Goal: Task Accomplishment & Management: Manage account settings

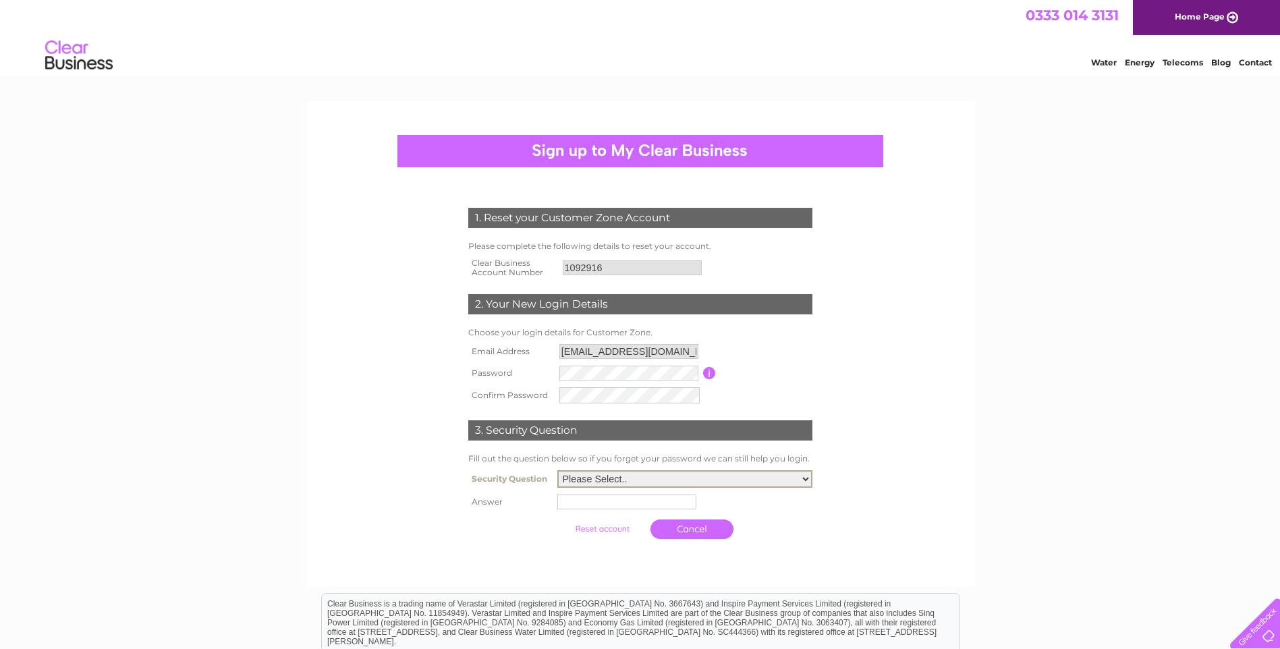
click at [593, 472] on select "Please Select.. In what town or city was your first job? In what town or city d…" at bounding box center [685, 479] width 255 height 18
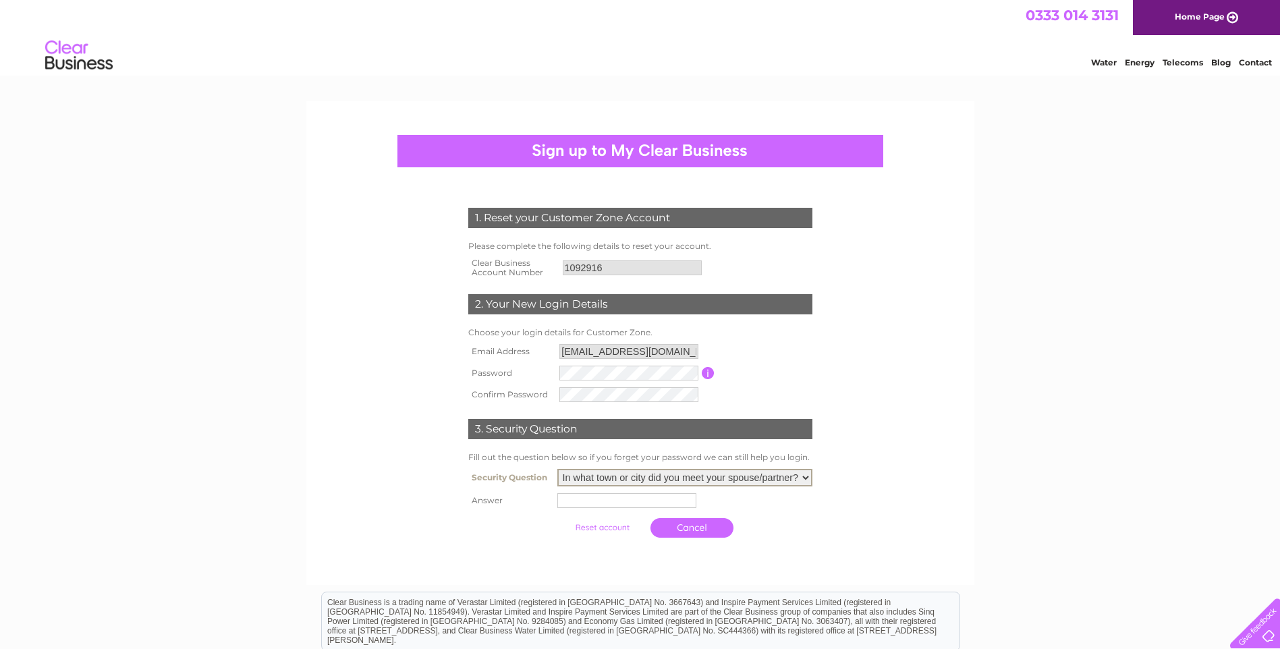
click at [558, 470] on select "Please Select.. In what town or city was your first job? In what town or city d…" at bounding box center [685, 478] width 255 height 18
click at [630, 471] on select "Please Select.. In what town or city was your first job? In what town or city d…" at bounding box center [685, 478] width 255 height 18
select select "4"
click at [558, 470] on select "Please Select.. In what town or city was your first job? In what town or city d…" at bounding box center [685, 478] width 255 height 18
click at [603, 504] on input "text" at bounding box center [627, 500] width 139 height 15
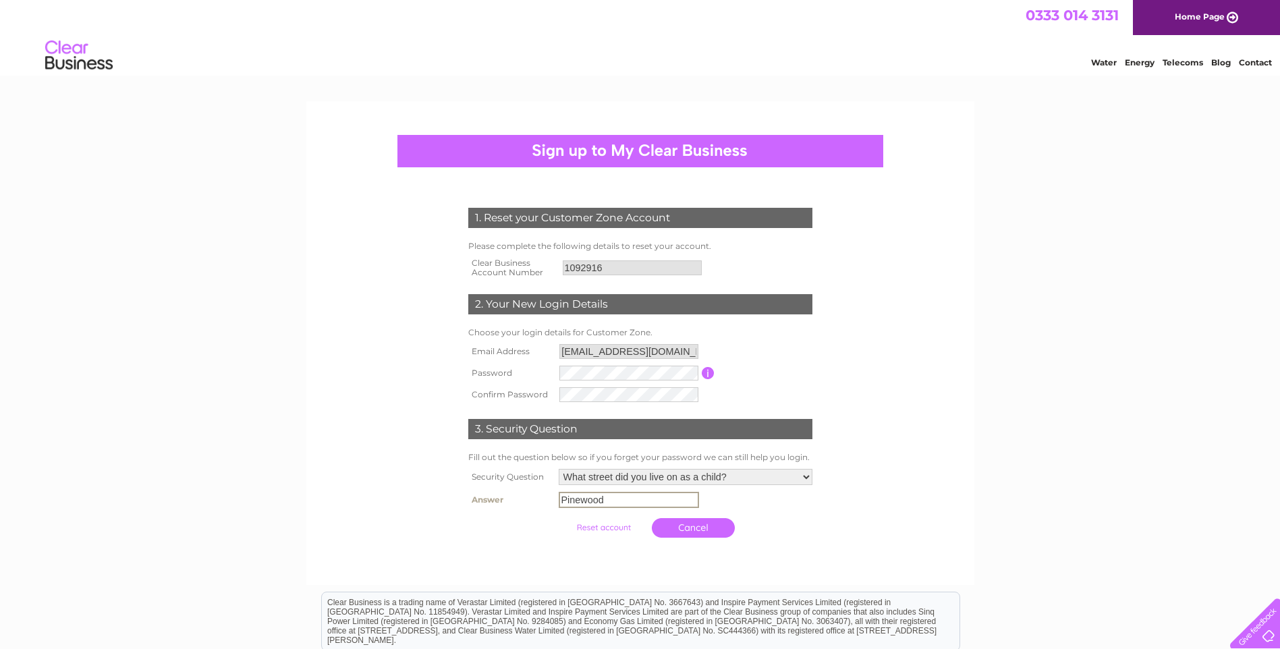
type input "Pinewood"
click at [603, 526] on input "submit" at bounding box center [603, 527] width 83 height 19
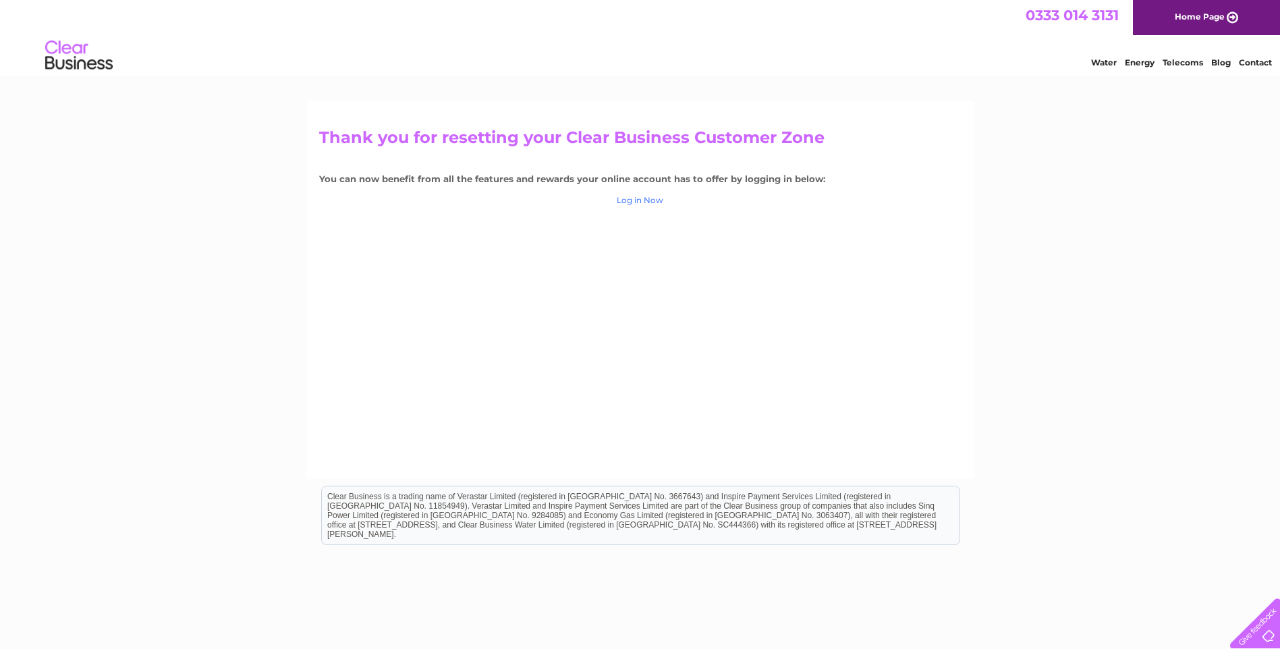
click at [633, 197] on link "Log in Now" at bounding box center [640, 200] width 47 height 10
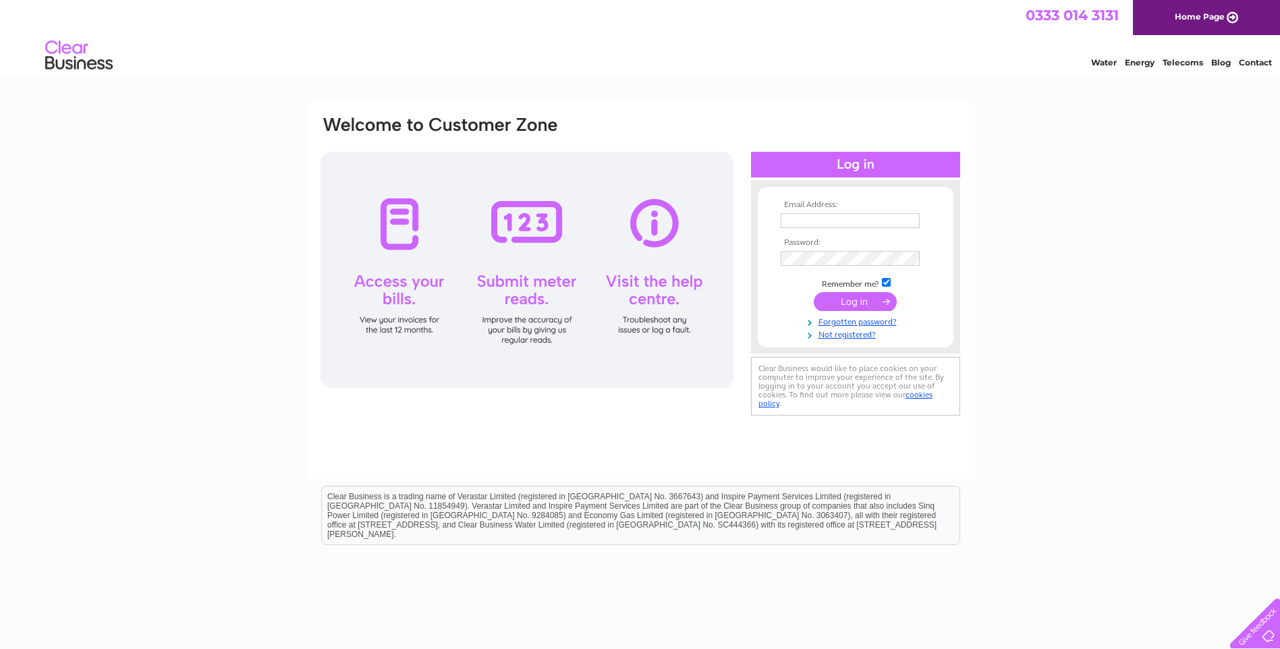
click at [813, 218] on input "text" at bounding box center [850, 220] width 139 height 15
type input "accounts@instyle.scot"
click at [814, 294] on input "submit" at bounding box center [855, 303] width 83 height 19
click at [866, 301] on input "submit" at bounding box center [855, 303] width 83 height 19
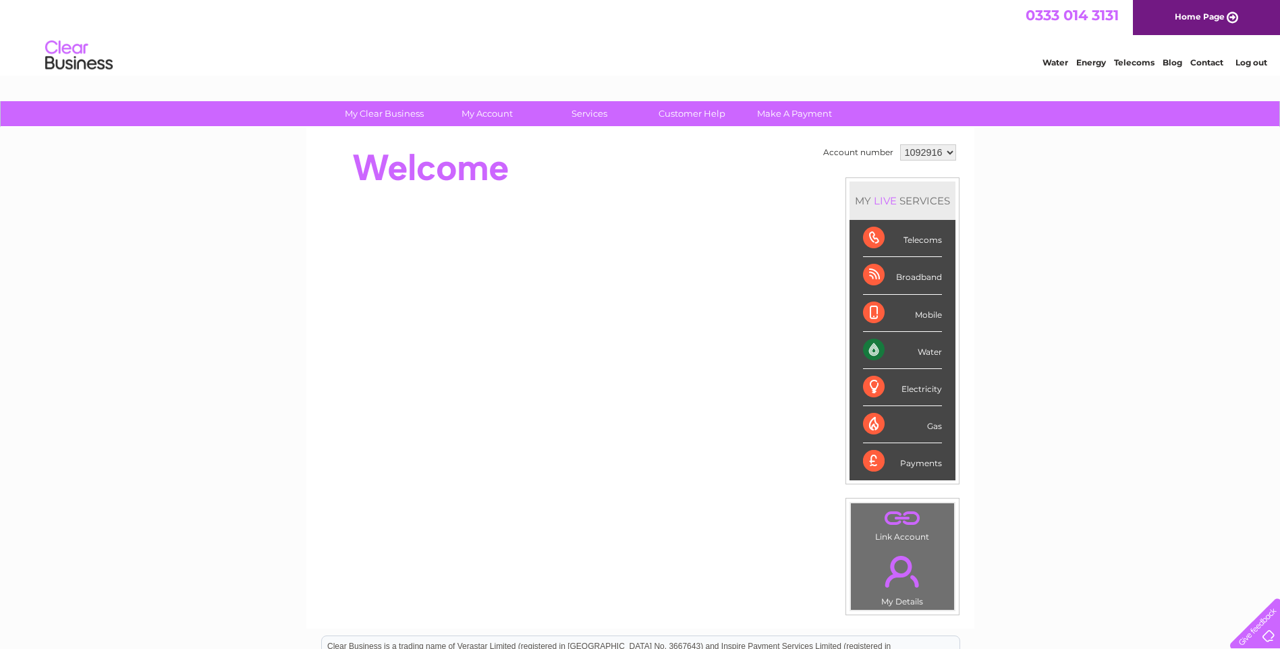
click at [922, 353] on div "Water" at bounding box center [902, 350] width 79 height 37
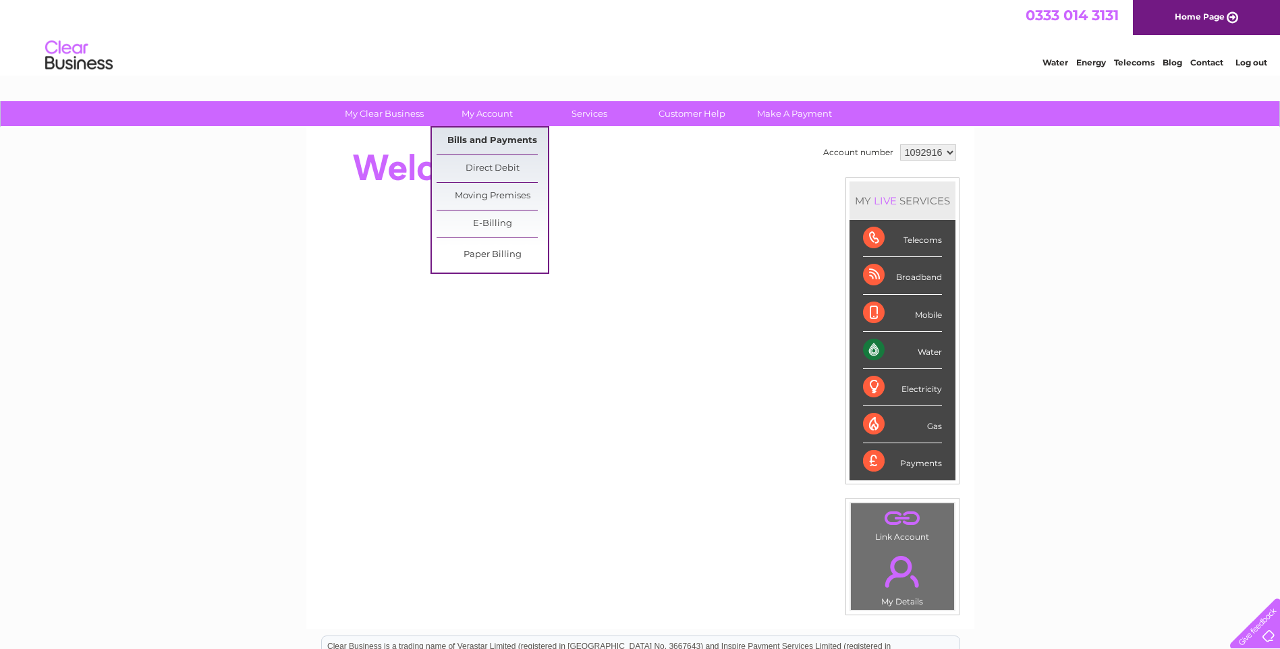
click at [474, 138] on link "Bills and Payments" at bounding box center [492, 141] width 111 height 27
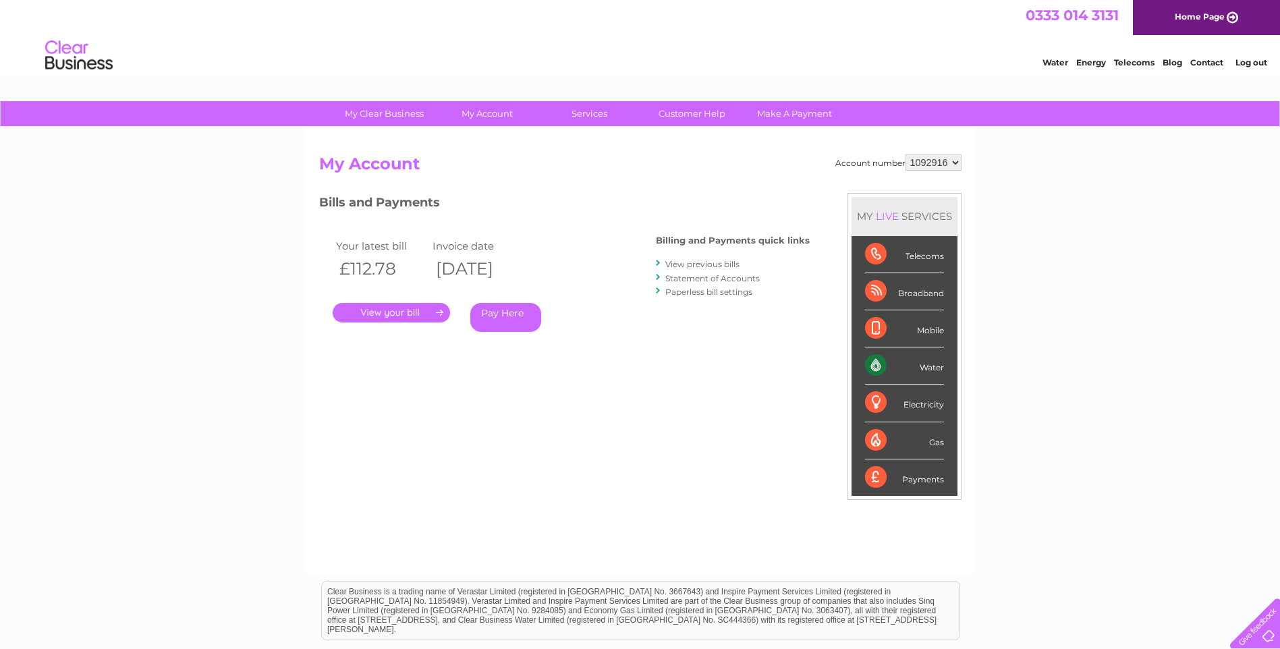
click at [954, 161] on select "1092916" at bounding box center [934, 163] width 56 height 16
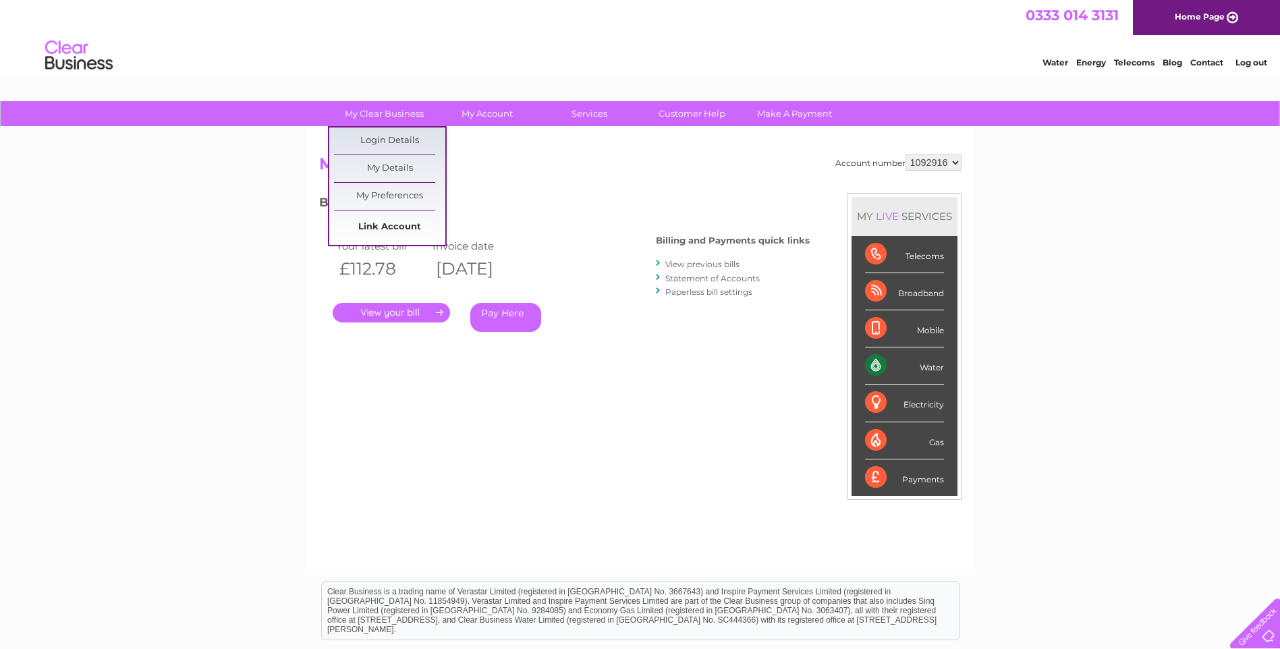
click at [389, 222] on link "Link Account" at bounding box center [389, 227] width 111 height 27
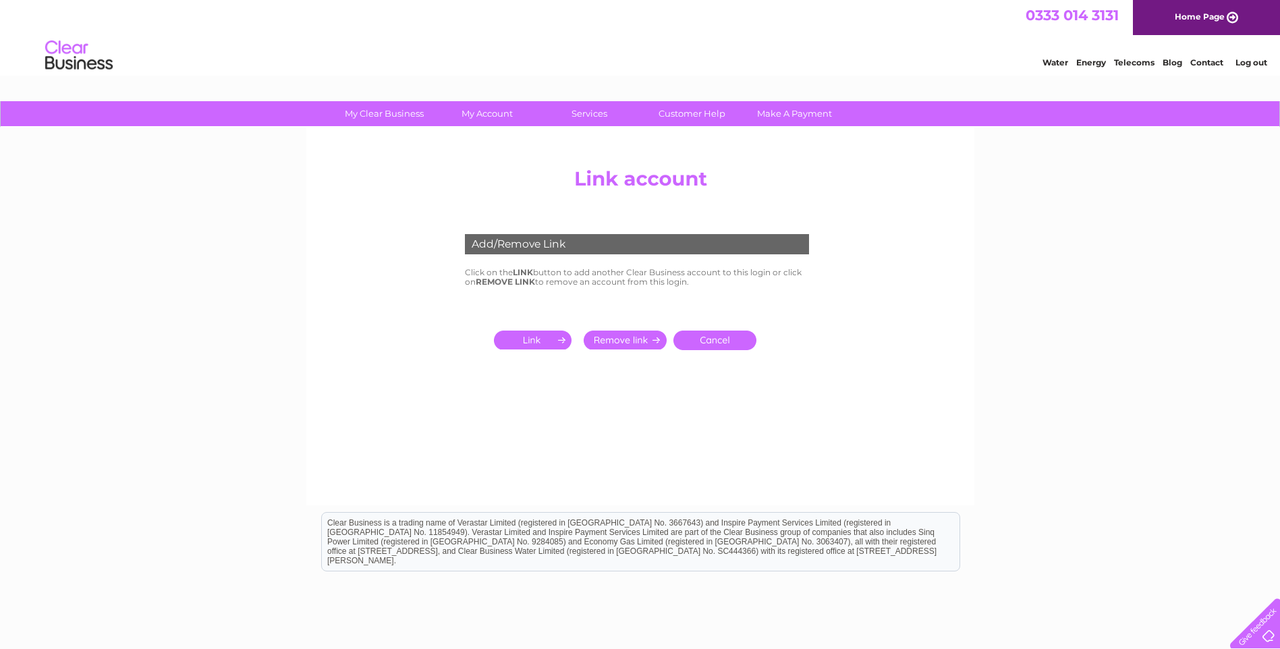
click at [531, 343] on input "submit" at bounding box center [535, 340] width 83 height 19
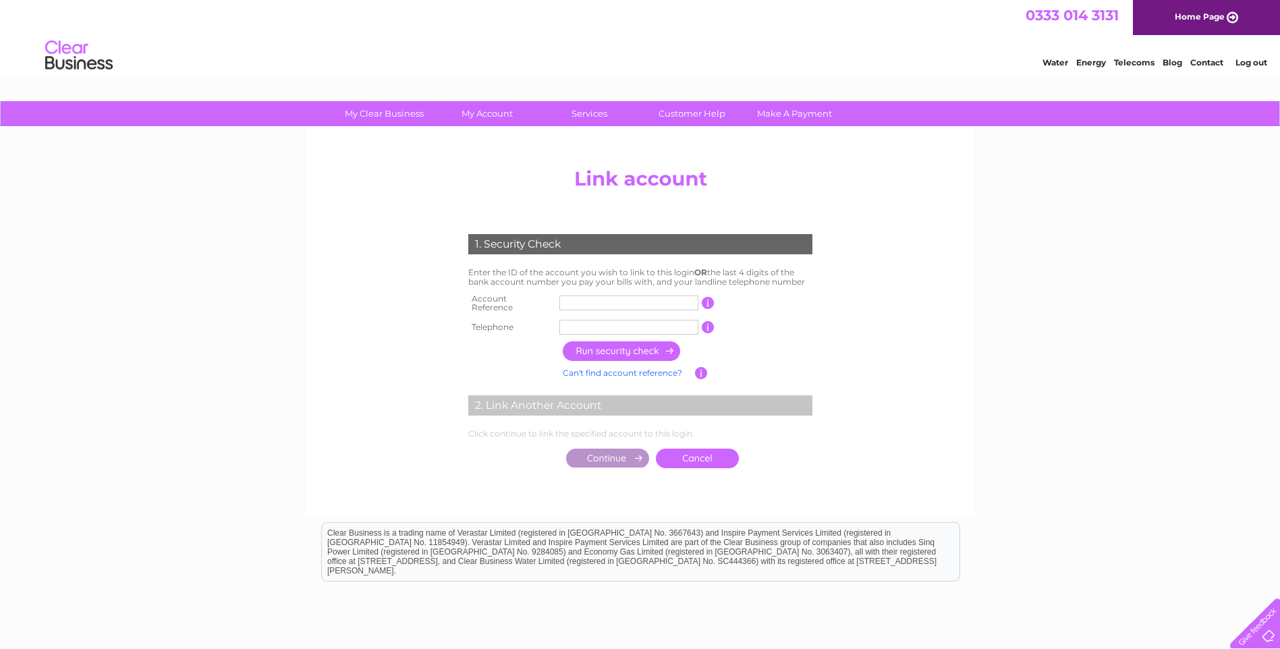
drag, startPoint x: 599, startPoint y: 300, endPoint x: 606, endPoint y: 276, distance: 25.4
click at [600, 312] on tbody "Account Reference This should appear at the top of your bill and its the number…" at bounding box center [640, 314] width 351 height 49
drag, startPoint x: 590, startPoint y: 301, endPoint x: 566, endPoint y: 296, distance: 24.2
click at [566, 296] on input "text" at bounding box center [629, 303] width 139 height 15
type input "1262531"
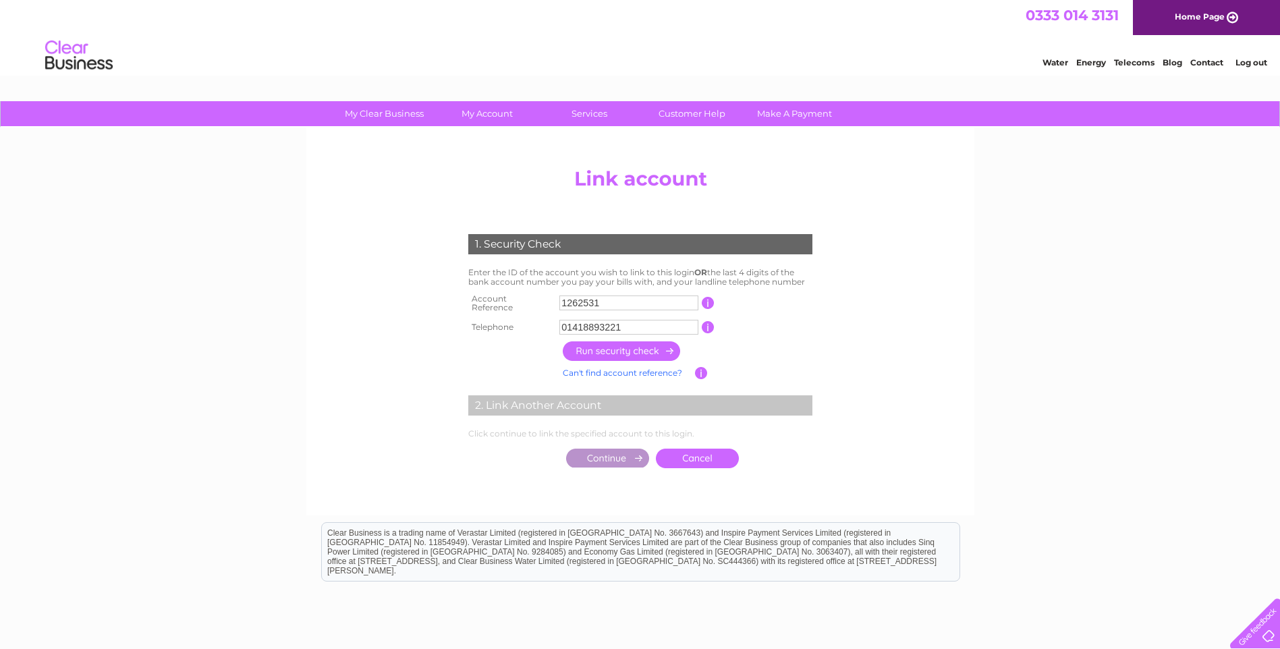
type input "01418893221"
click at [657, 344] on input "button" at bounding box center [622, 352] width 119 height 20
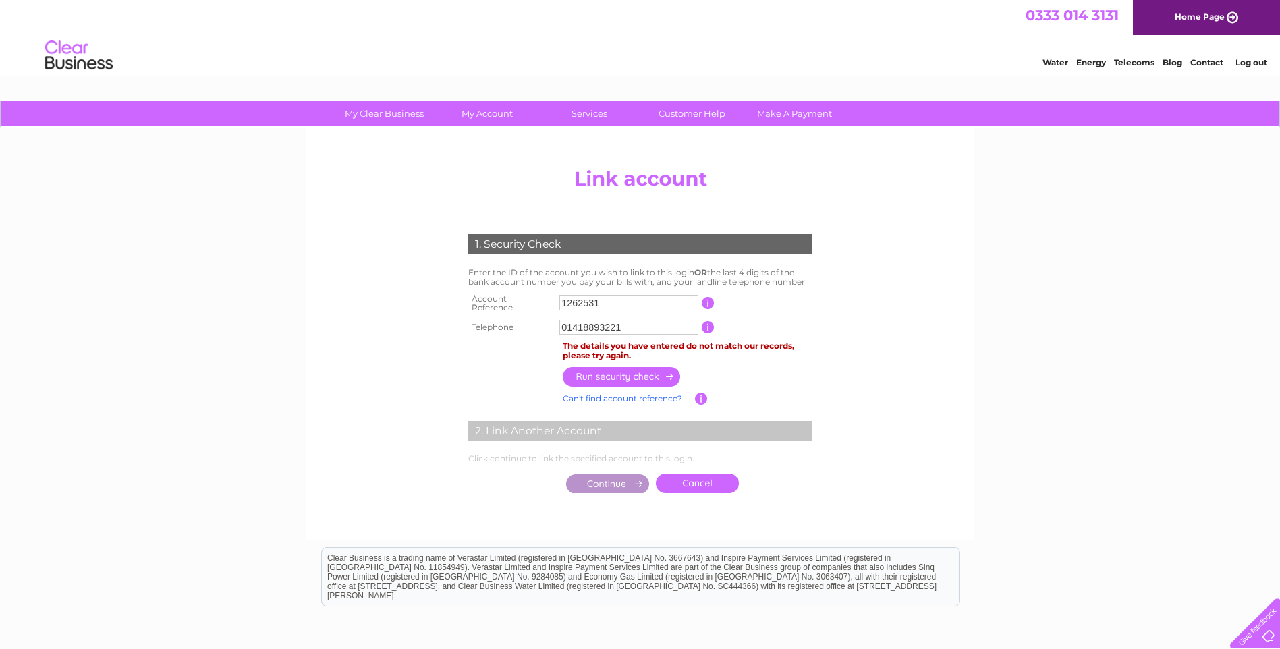
click at [640, 396] on link "Can't find account reference?" at bounding box center [622, 399] width 119 height 10
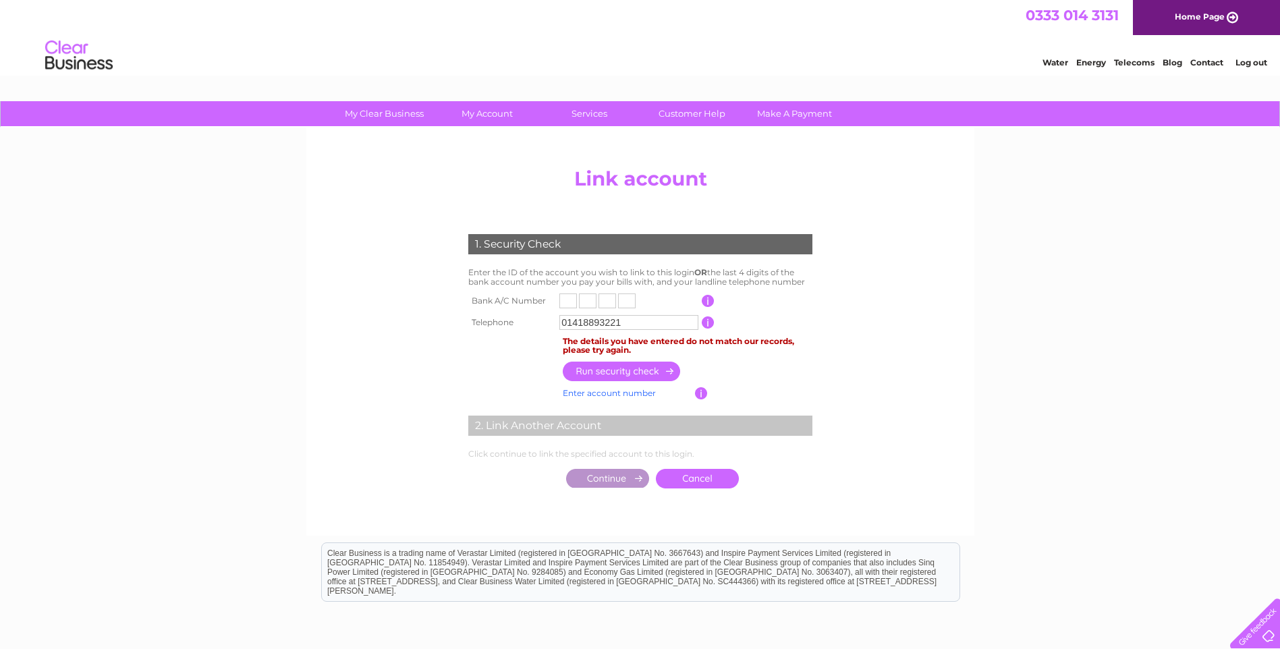
click at [570, 298] on input "text" at bounding box center [569, 301] width 18 height 15
type input "8"
type input "5"
type input "2"
type input "8"
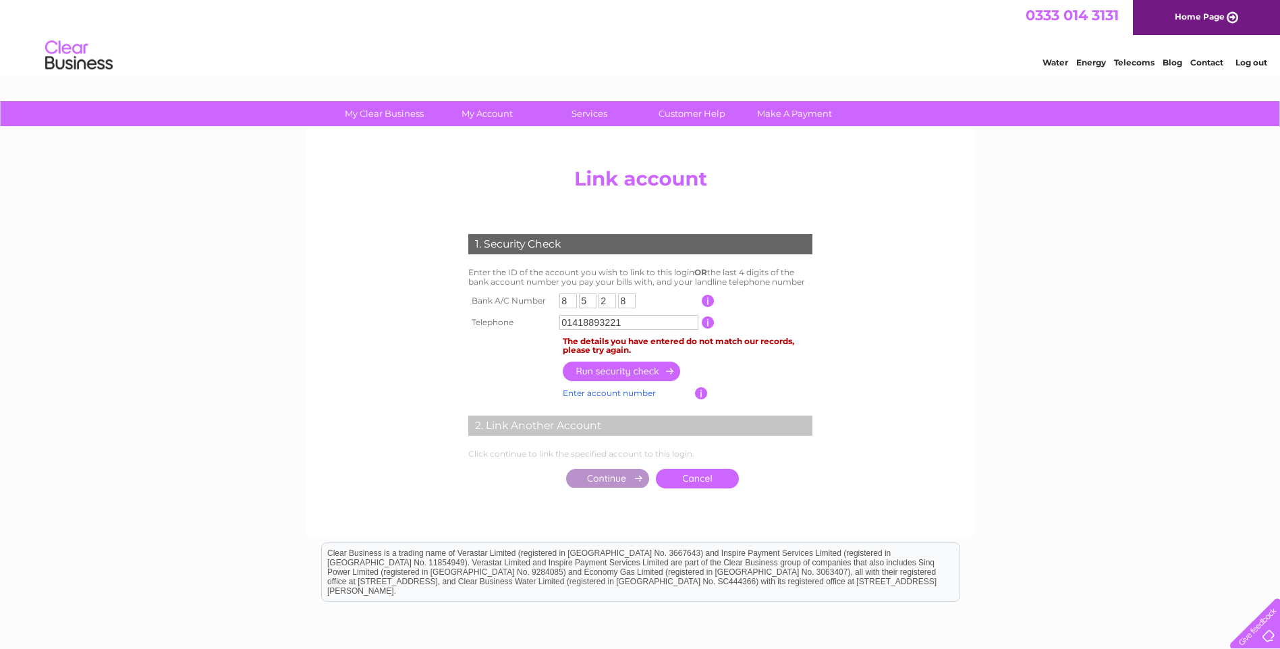
click at [615, 372] on input "button" at bounding box center [622, 372] width 119 height 20
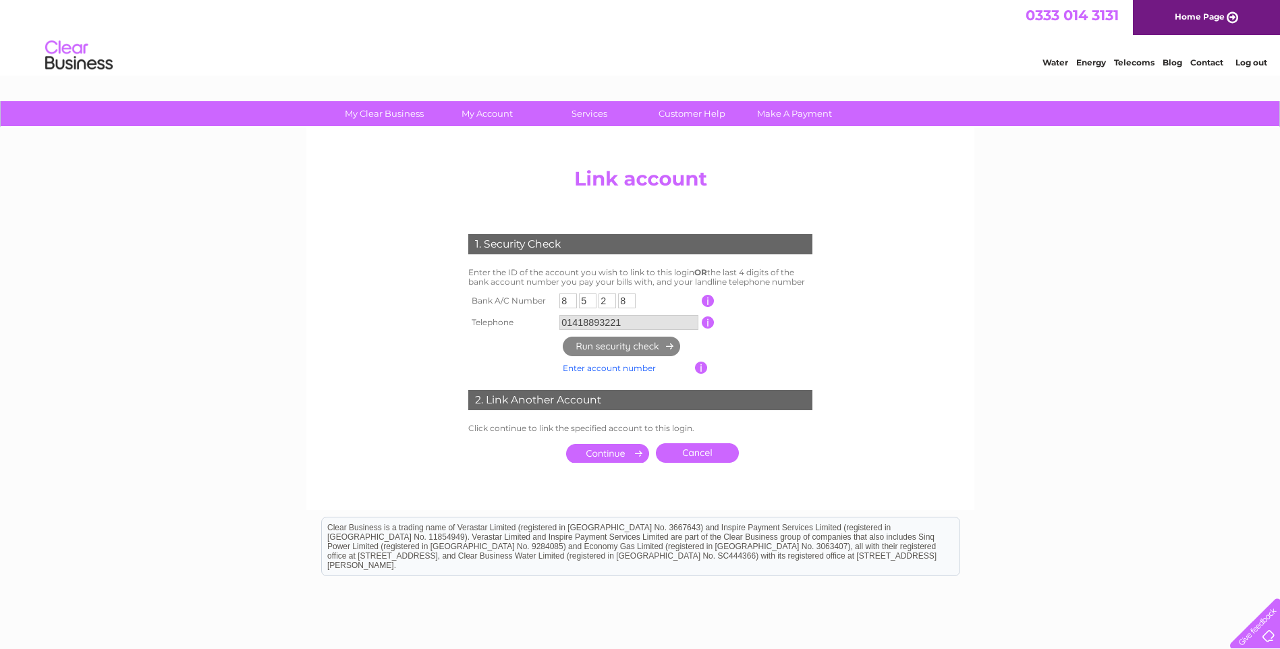
click at [596, 450] on input "submit" at bounding box center [607, 453] width 83 height 19
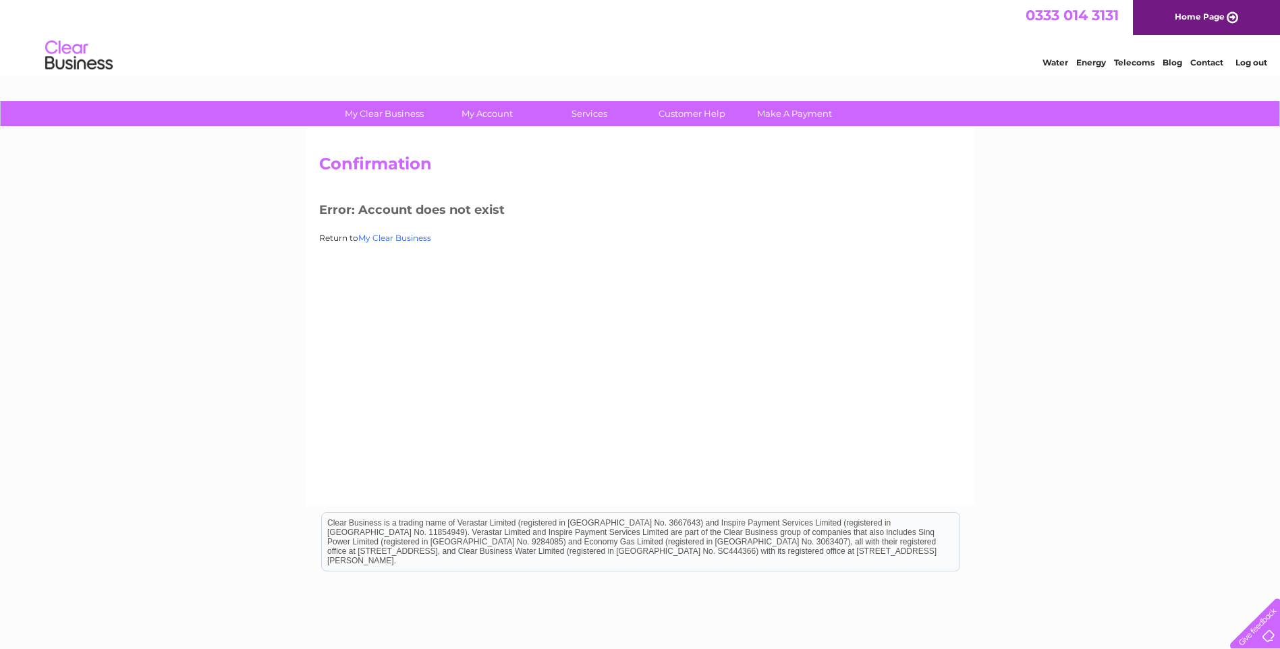
click at [390, 236] on link "My Clear Business" at bounding box center [394, 238] width 73 height 10
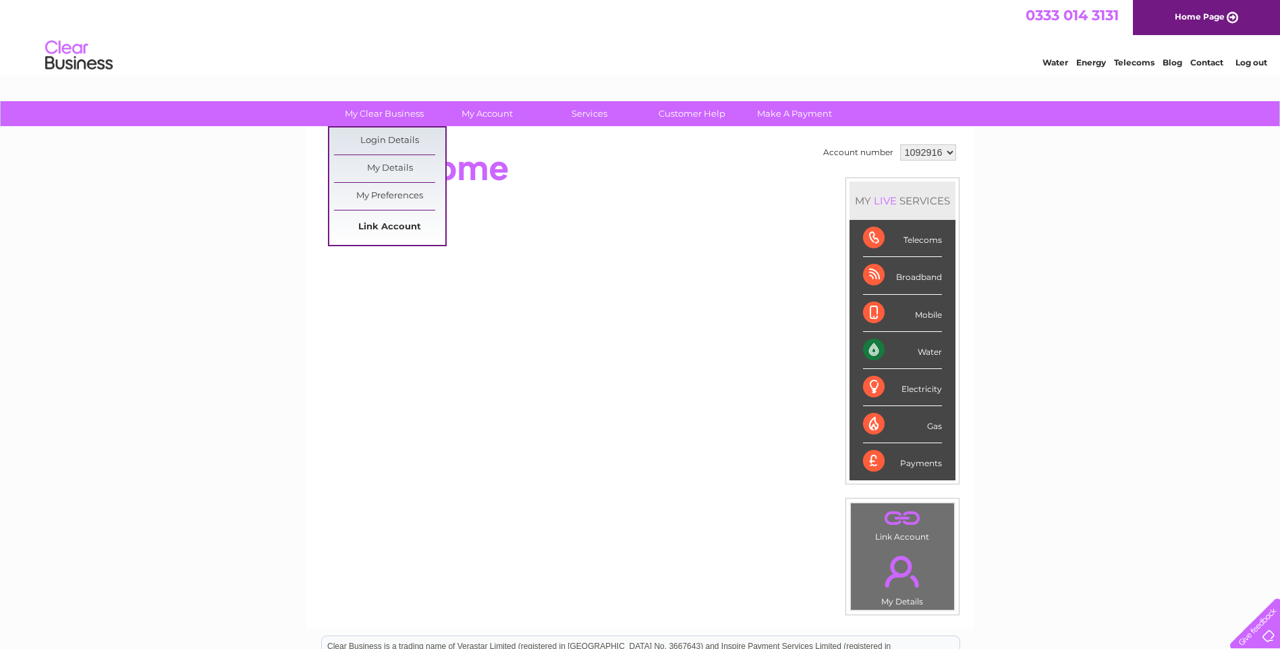
click at [390, 227] on link "Link Account" at bounding box center [389, 227] width 111 height 27
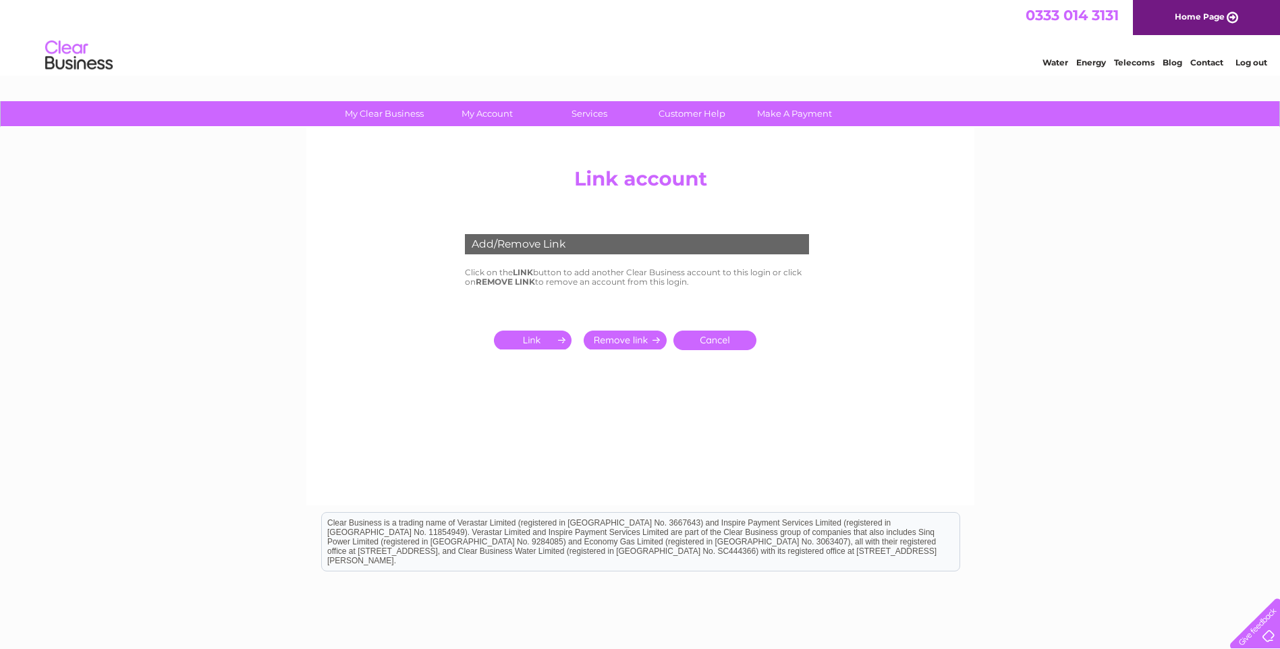
click at [521, 338] on input "submit" at bounding box center [535, 340] width 83 height 19
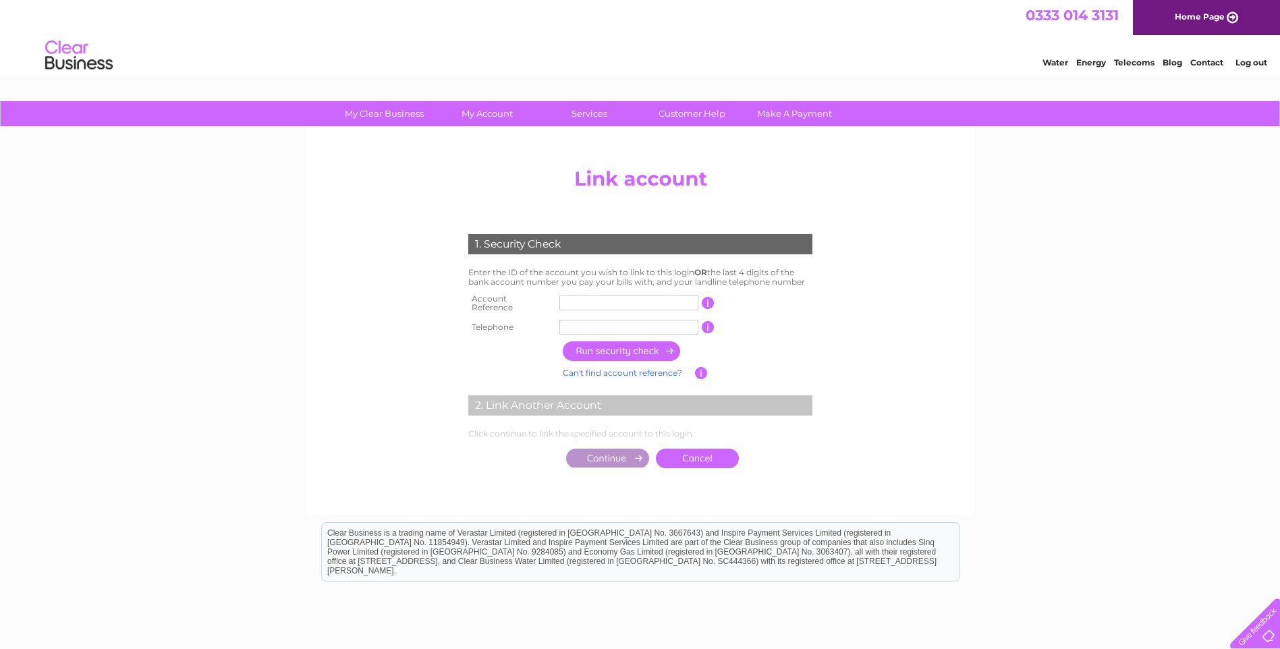
click at [618, 368] on link "Can't find account reference?" at bounding box center [622, 373] width 119 height 10
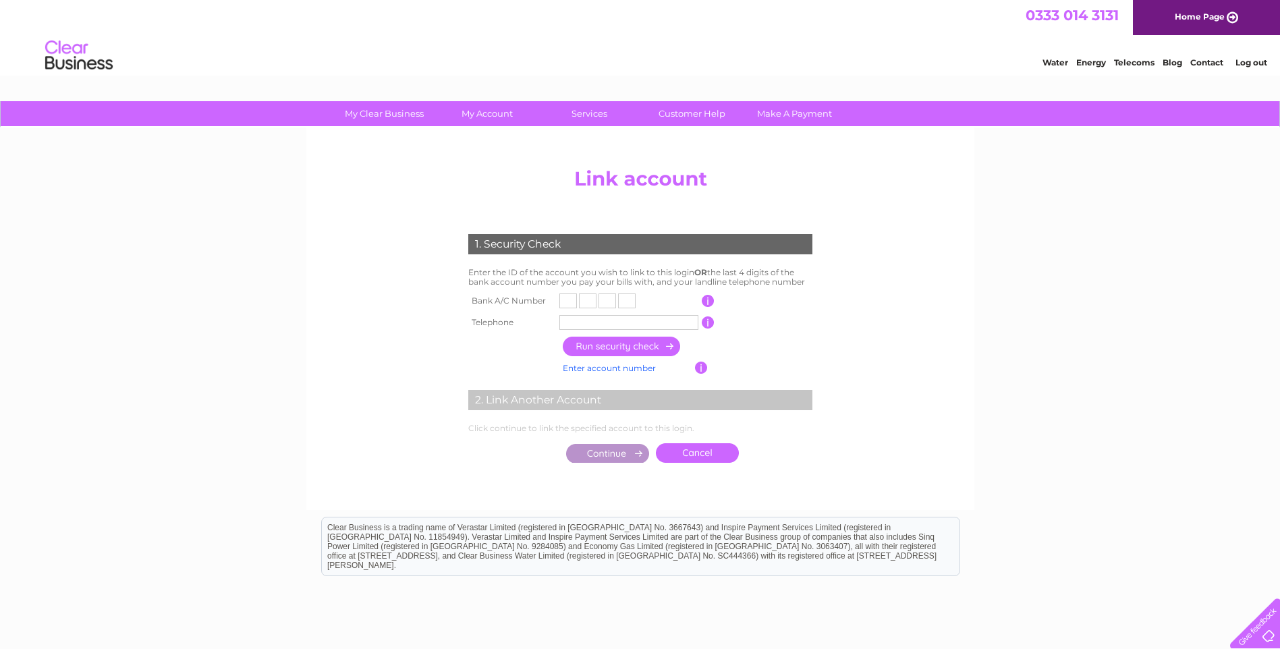
click at [573, 300] on input "text" at bounding box center [569, 301] width 18 height 15
type input "4"
type input "7"
type input "3"
type input "4"
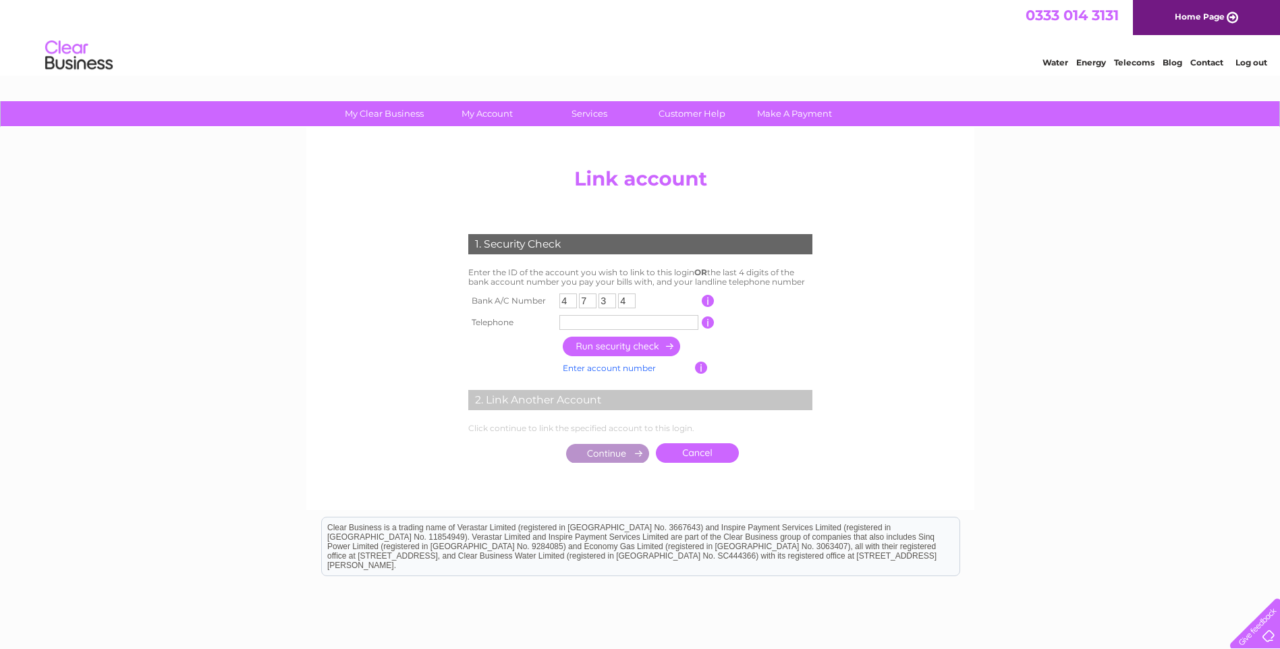
drag, startPoint x: 562, startPoint y: 318, endPoint x: 575, endPoint y: 325, distance: 14.5
click at [563, 318] on input "text" at bounding box center [629, 322] width 139 height 15
type input "01418893221"
click at [621, 345] on input "button" at bounding box center [622, 347] width 119 height 20
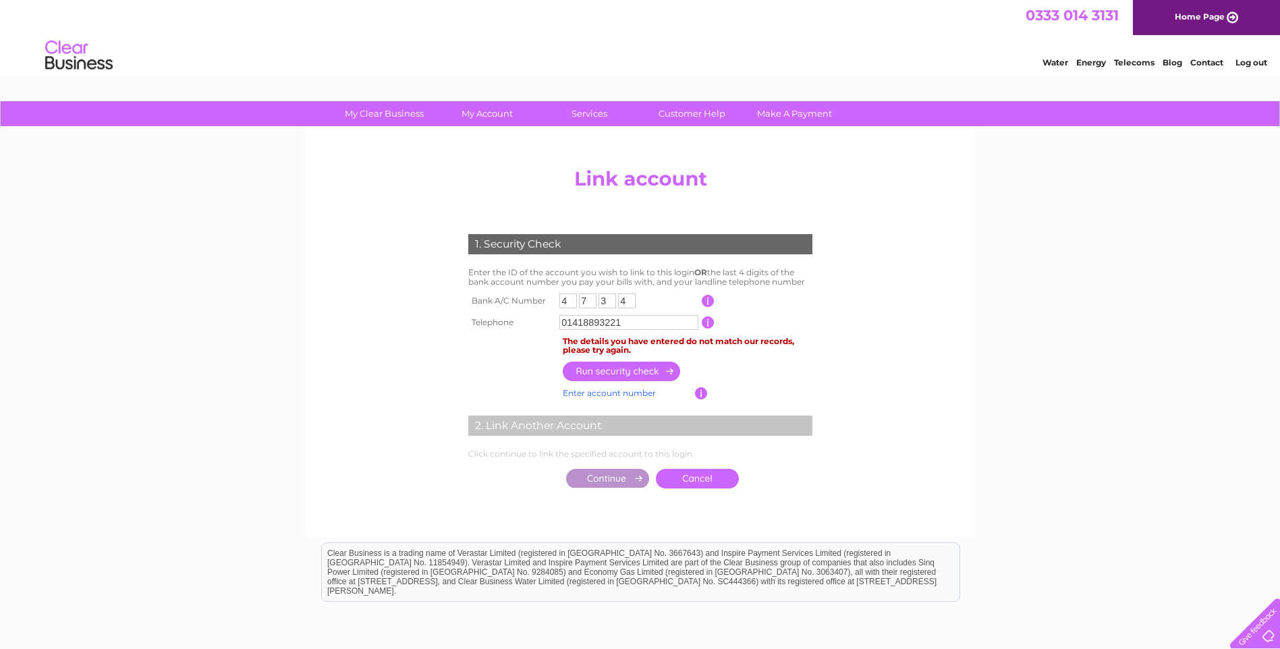
drag, startPoint x: 583, startPoint y: 321, endPoint x: 526, endPoint y: 324, distance: 56.8
click at [526, 324] on tr "Telephone 01418893221 1 of the landline telephone numbers you have given us" at bounding box center [640, 323] width 351 height 22
click at [641, 319] on input "01418893221" at bounding box center [629, 322] width 139 height 15
